Goal: Task Accomplishment & Management: Manage account settings

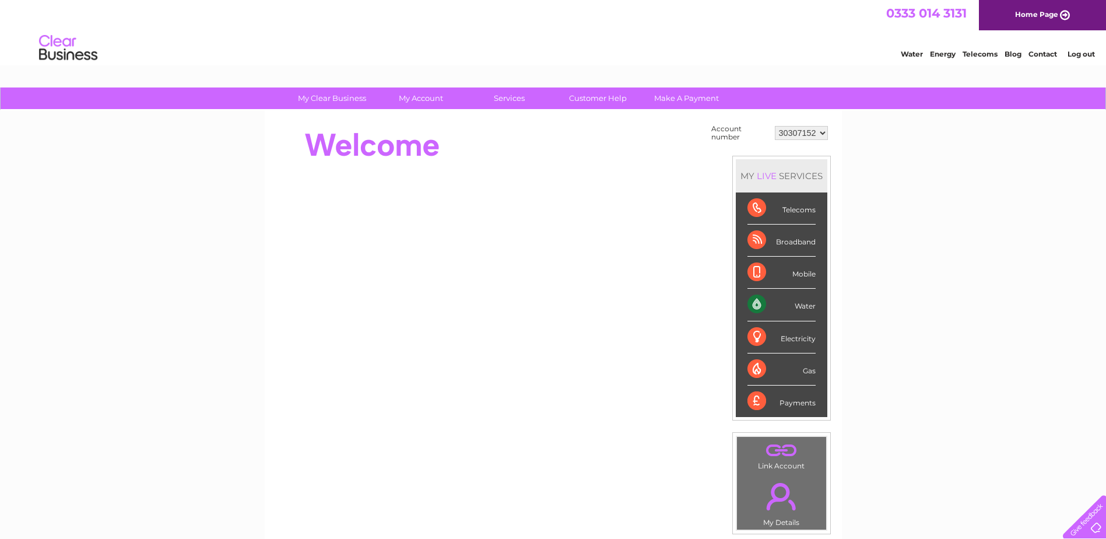
click at [1084, 50] on link "Log out" at bounding box center [1081, 54] width 27 height 9
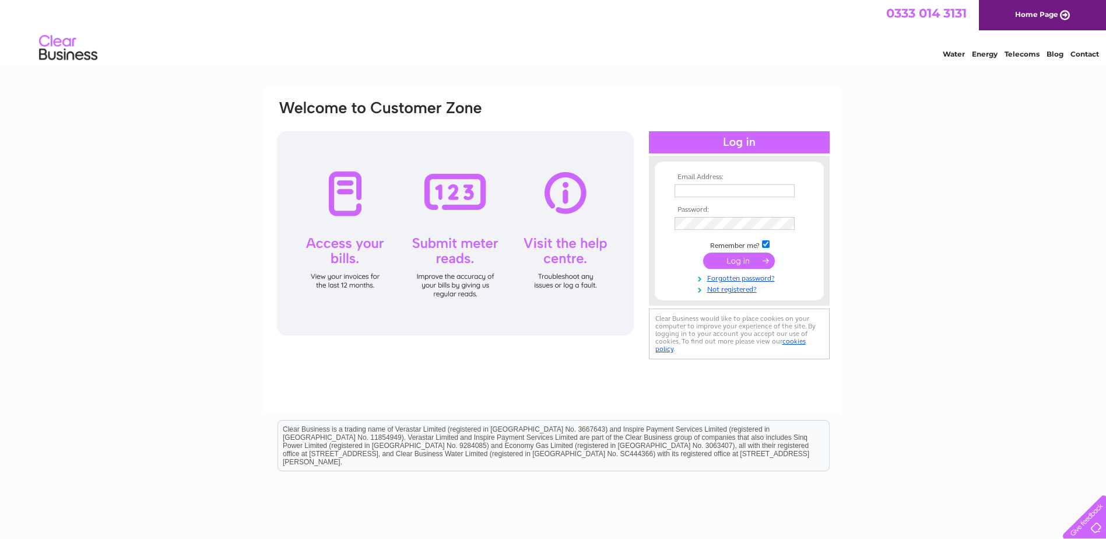
drag, startPoint x: 732, startPoint y: 192, endPoint x: 626, endPoint y: 135, distance: 120.5
click at [730, 191] on input "text" at bounding box center [735, 190] width 120 height 13
paste input "shaohongyuo626@gmail.com"
type input "shaohongyuo626@gmail.com"
click at [767, 245] on input "checkbox" at bounding box center [766, 244] width 8 height 8
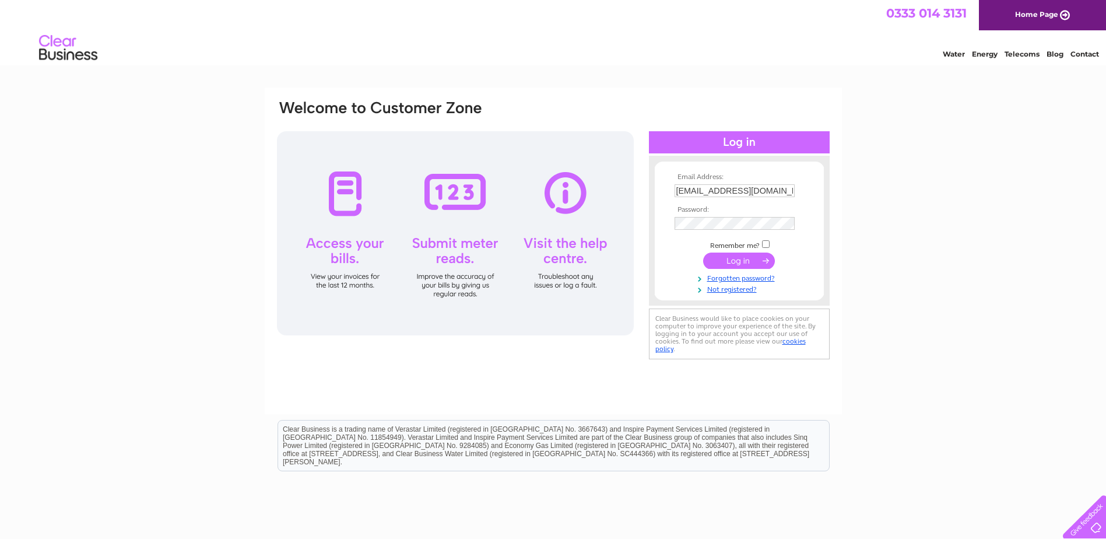
click at [763, 245] on input "checkbox" at bounding box center [766, 244] width 8 height 8
click at [766, 243] on input "checkbox" at bounding box center [766, 244] width 8 height 8
click at [770, 245] on input "checkbox" at bounding box center [766, 244] width 8 height 8
checkbox input "true"
click at [502, 250] on div "Email Address: shaohongyuo626@gmail.com Password:" at bounding box center [553, 231] width 555 height 264
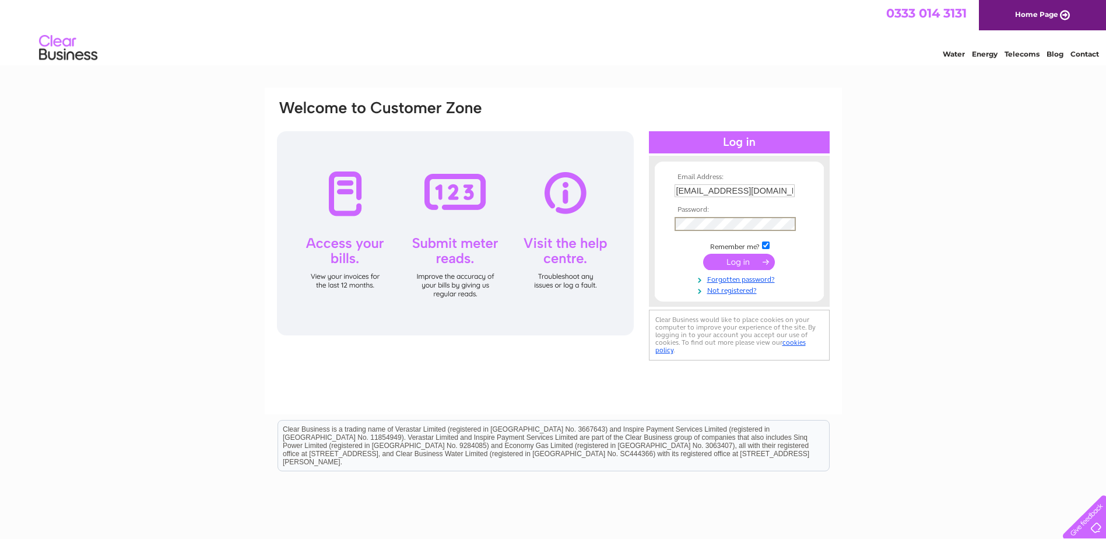
click at [670, 231] on form "Email Address: shaohongyuo626@gmail.com Password:" at bounding box center [739, 234] width 169 height 122
click at [755, 258] on input "submit" at bounding box center [739, 260] width 72 height 16
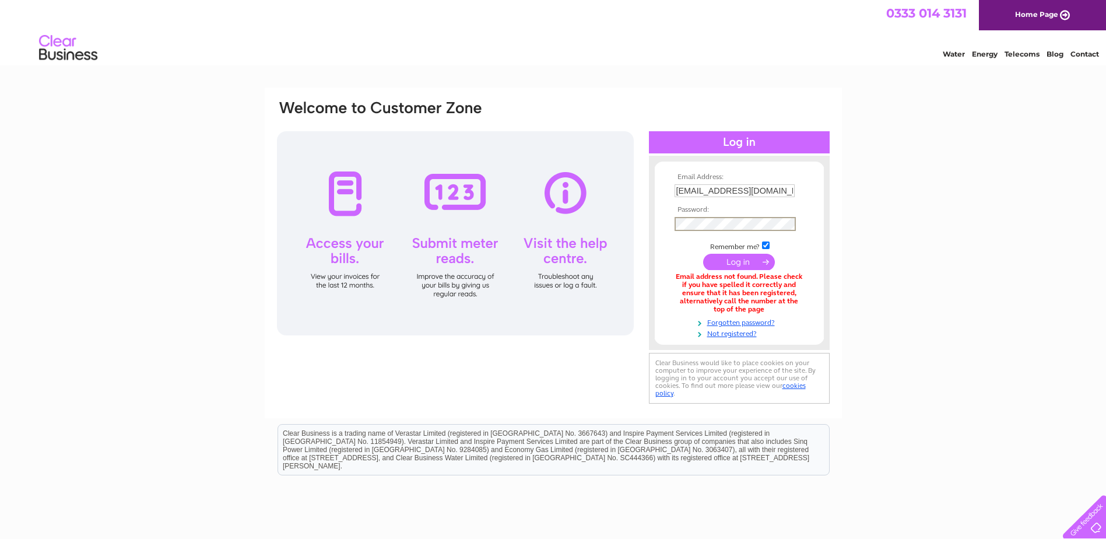
click at [764, 259] on input "submit" at bounding box center [739, 262] width 72 height 16
click at [724, 190] on input "shaohongyuo626@gmail.com" at bounding box center [735, 190] width 120 height 13
type input "shaohongyuo626@gmail.com"
